Goal: Information Seeking & Learning: Learn about a topic

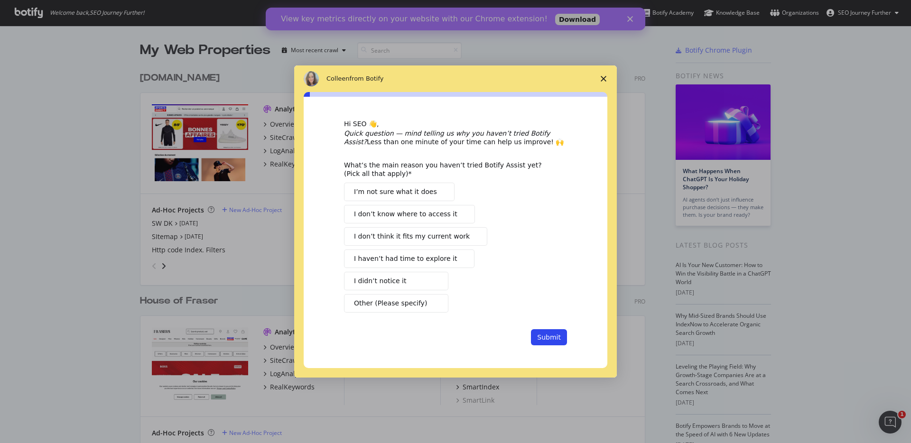
click at [598, 77] on span "Close survey" at bounding box center [603, 78] width 27 height 27
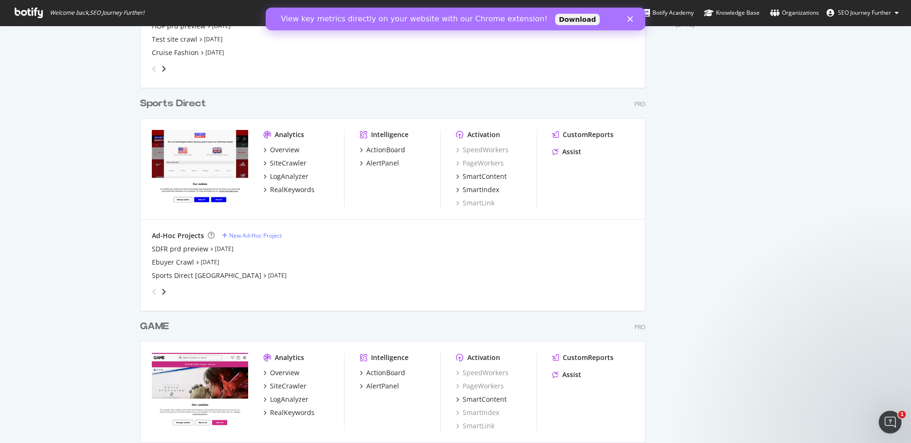
scroll to position [466, 0]
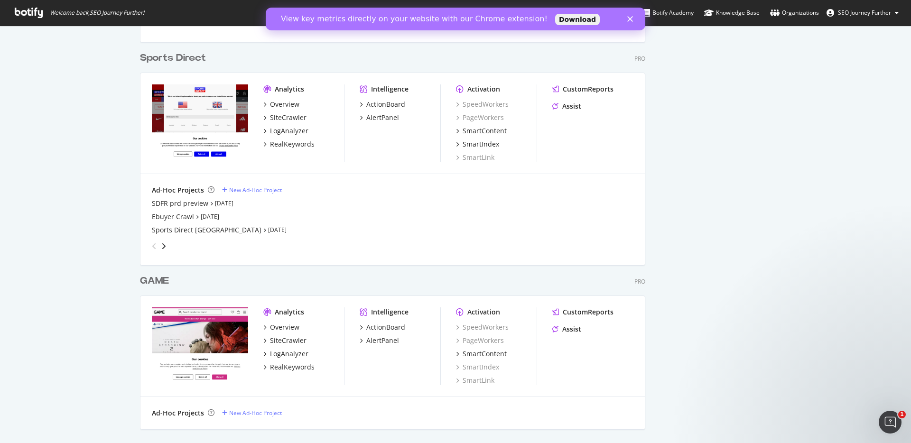
click at [170, 56] on div "Sports Direct" at bounding box center [173, 58] width 66 height 14
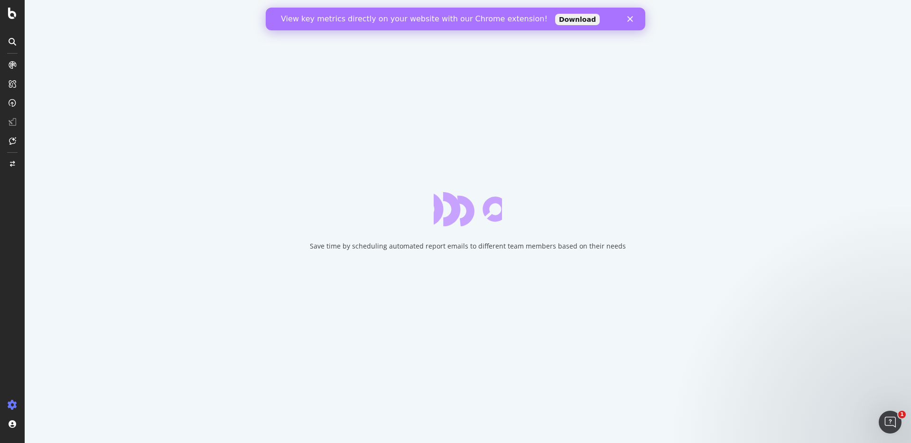
click at [633, 19] on div "Close" at bounding box center [631, 19] width 9 height 6
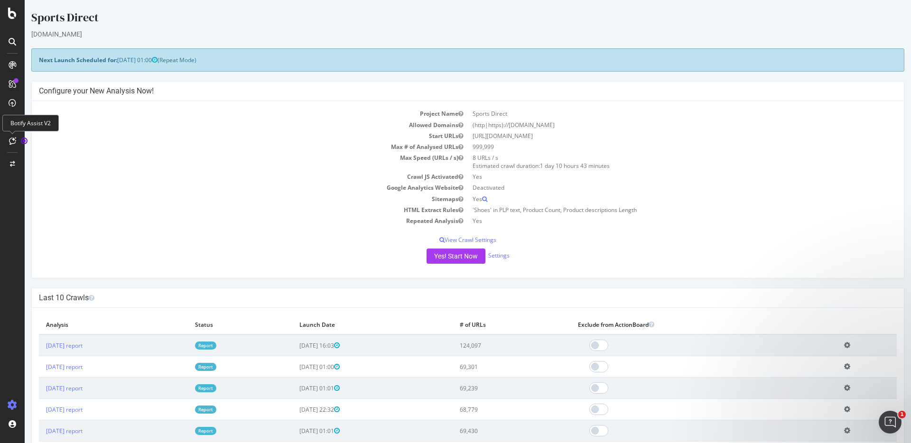
click at [13, 144] on icon at bounding box center [12, 141] width 7 height 8
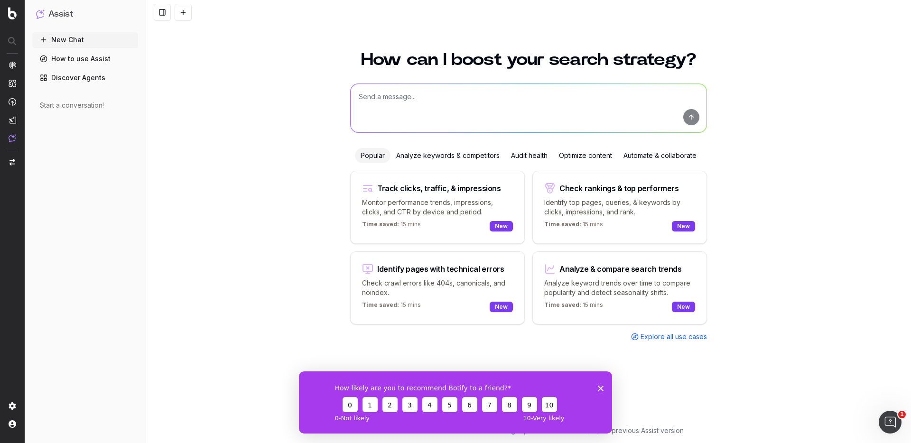
click at [465, 103] on textarea at bounding box center [529, 108] width 356 height 48
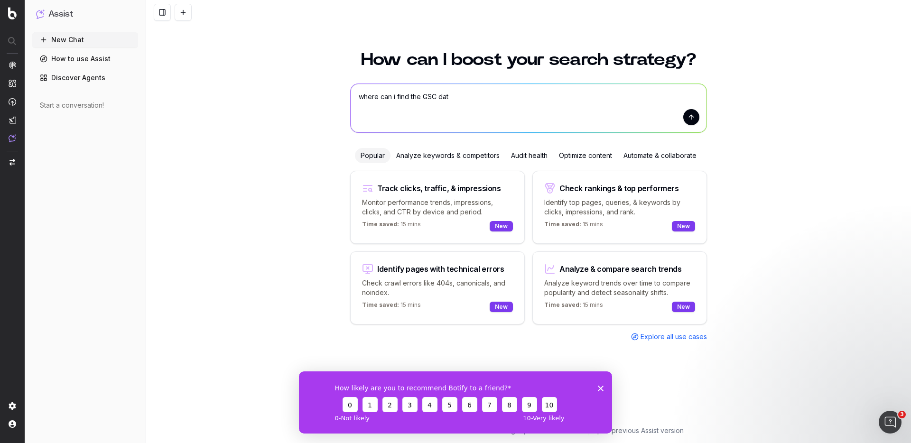
type textarea "where can i find the GSC data"
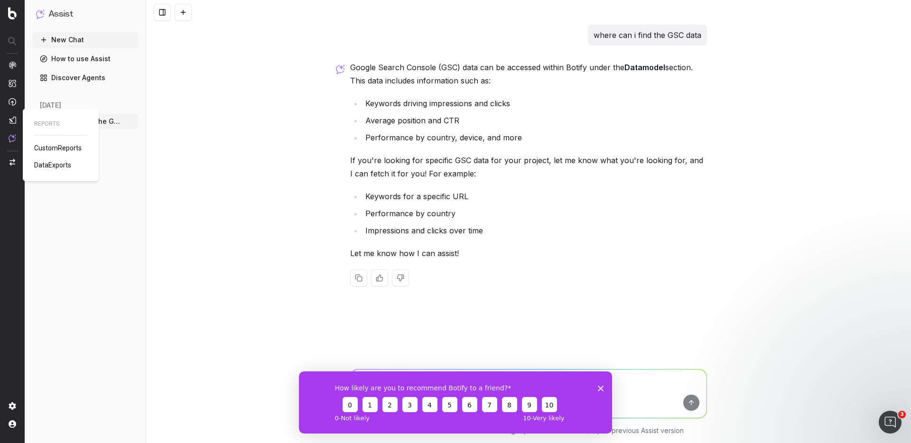
click at [60, 147] on span "CustomReports" at bounding box center [57, 148] width 47 height 8
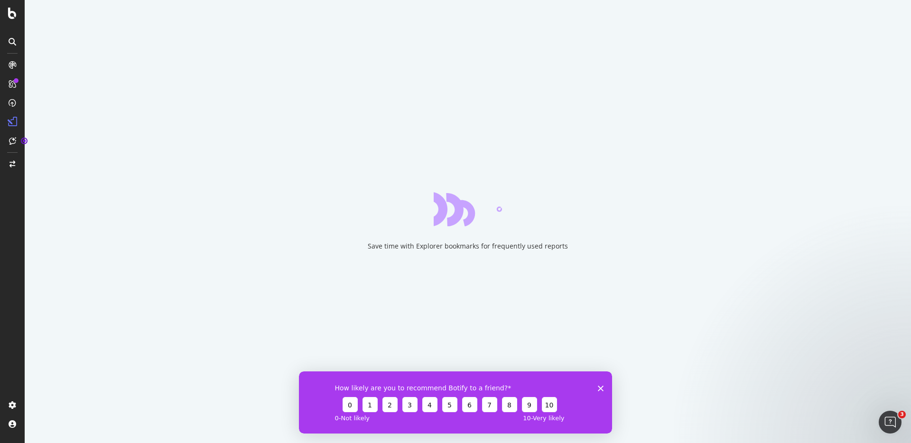
click at [601, 390] on icon "Close survey" at bounding box center [601, 388] width 6 height 6
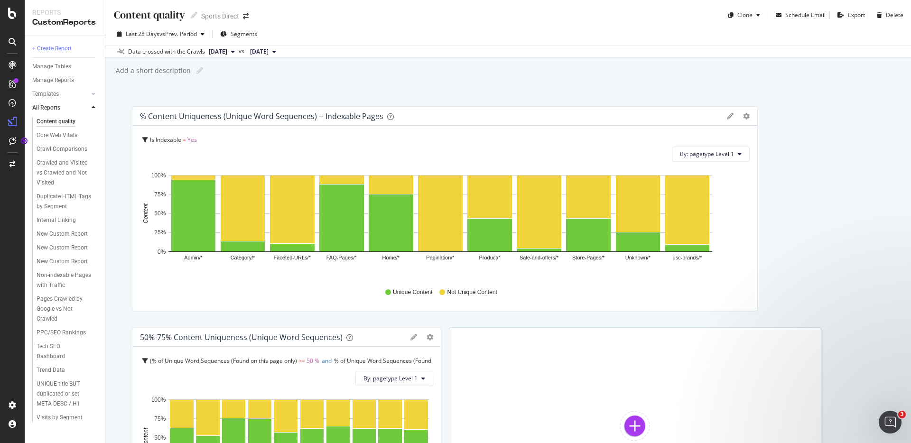
click at [93, 109] on icon at bounding box center [94, 108] width 4 height 6
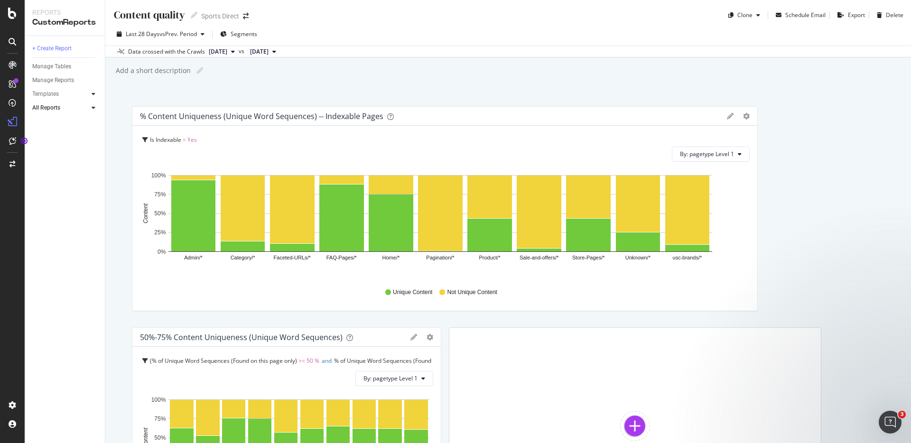
click at [93, 92] on icon at bounding box center [94, 94] width 4 height 6
click at [60, 145] on div "Keywords Performance" at bounding box center [63, 150] width 53 height 20
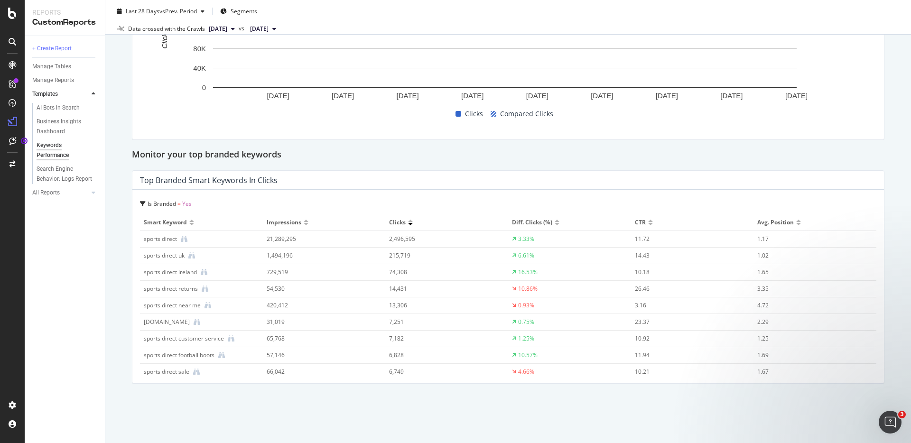
scroll to position [2504, 0]
click at [53, 194] on div "All Reports" at bounding box center [46, 193] width 28 height 10
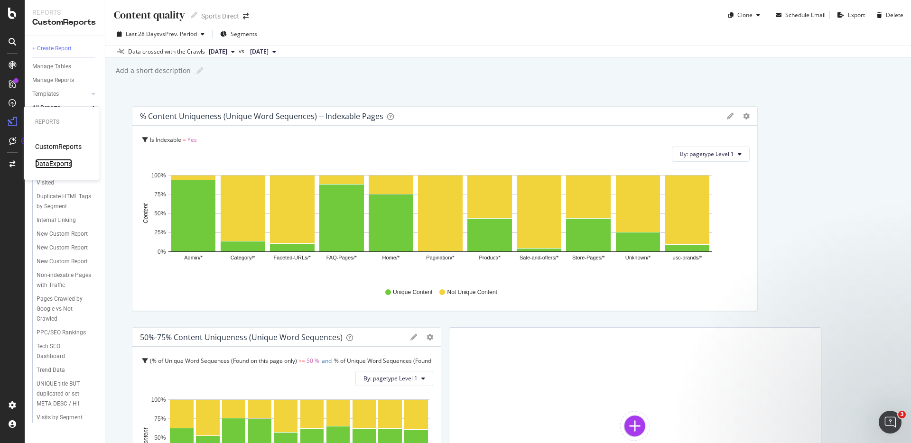
click at [59, 160] on div "DataExports" at bounding box center [53, 163] width 37 height 9
